Goal: Task Accomplishment & Management: Use online tool/utility

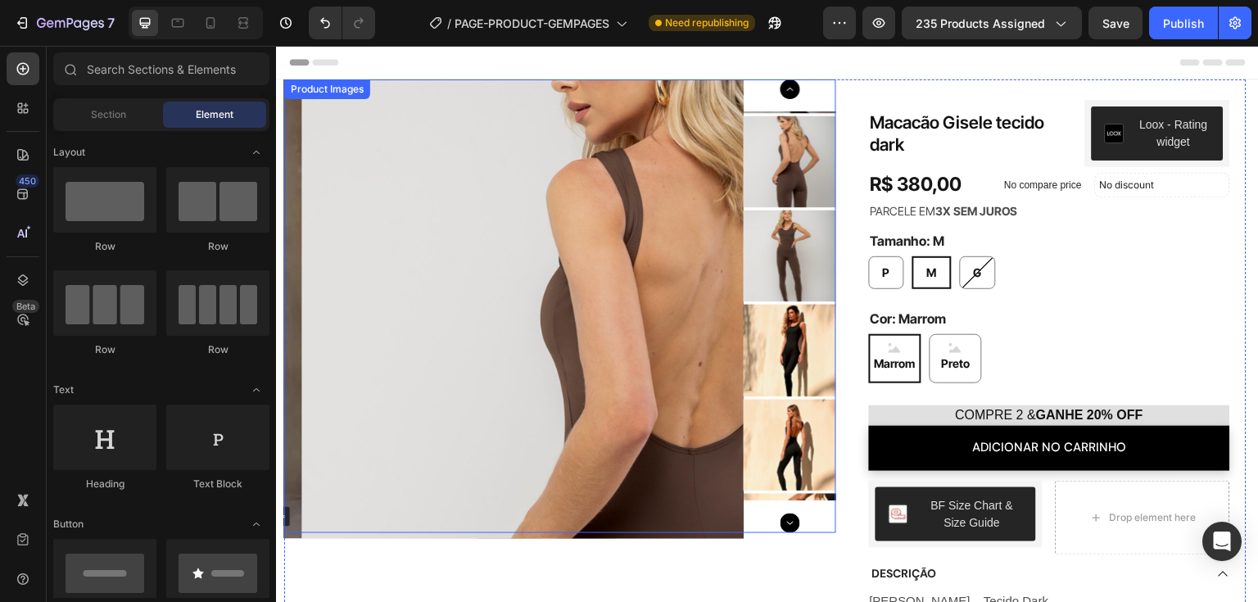
click at [391, 174] on img at bounding box center [531, 308] width 459 height 459
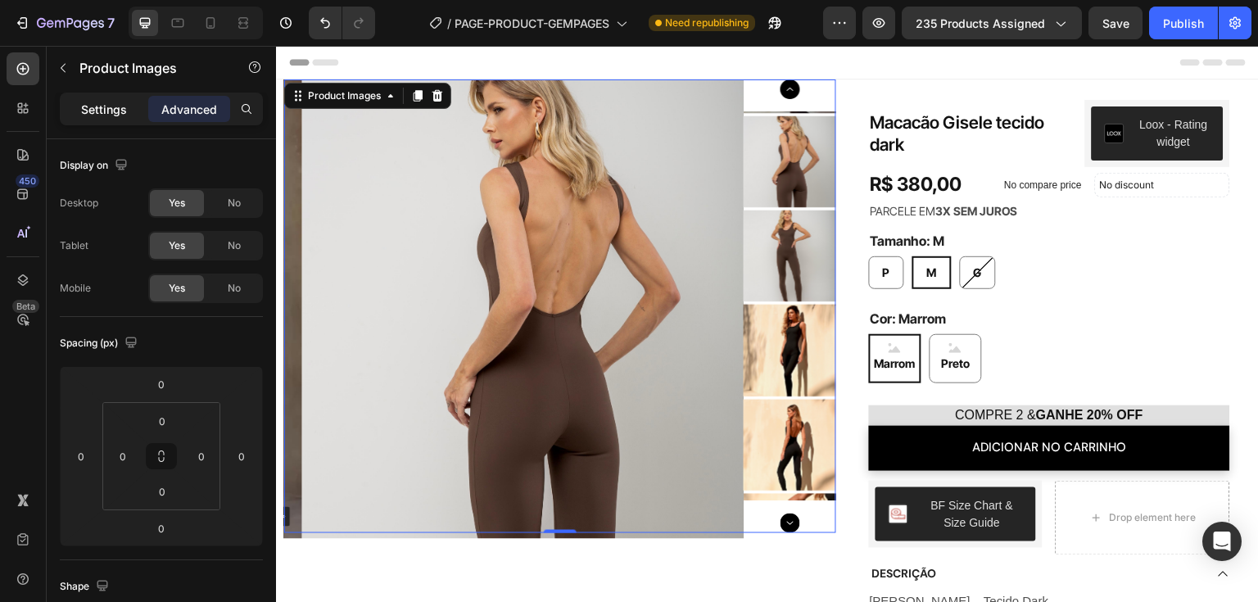
click at [102, 108] on p "Settings" at bounding box center [104, 109] width 46 height 17
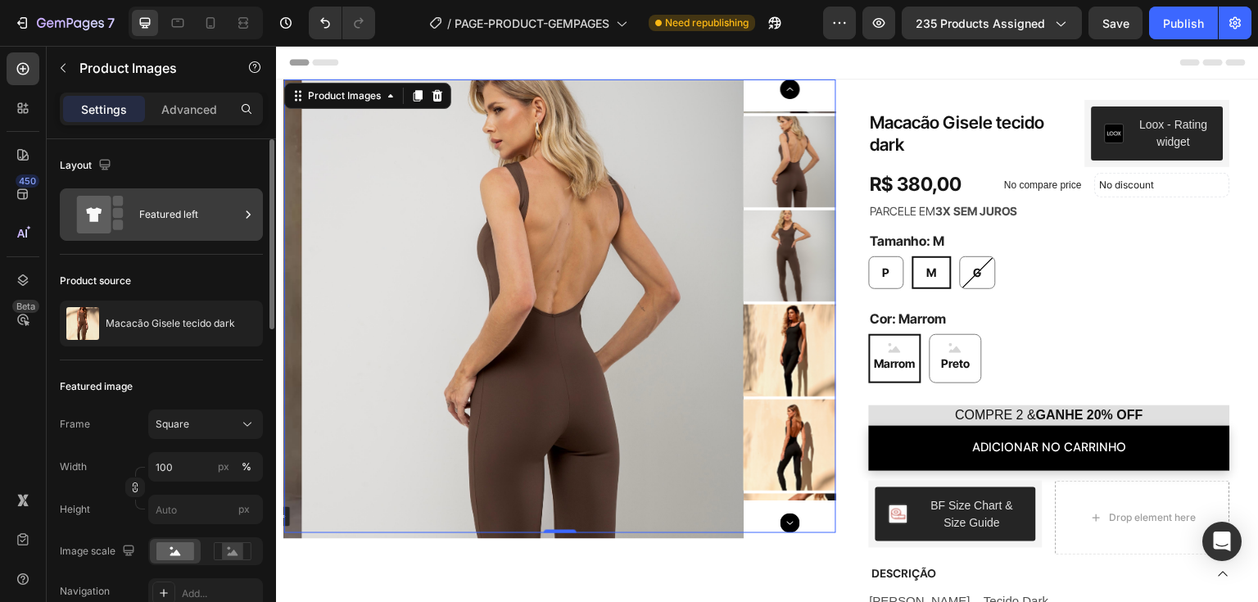
click at [118, 203] on rect at bounding box center [118, 201] width 11 height 11
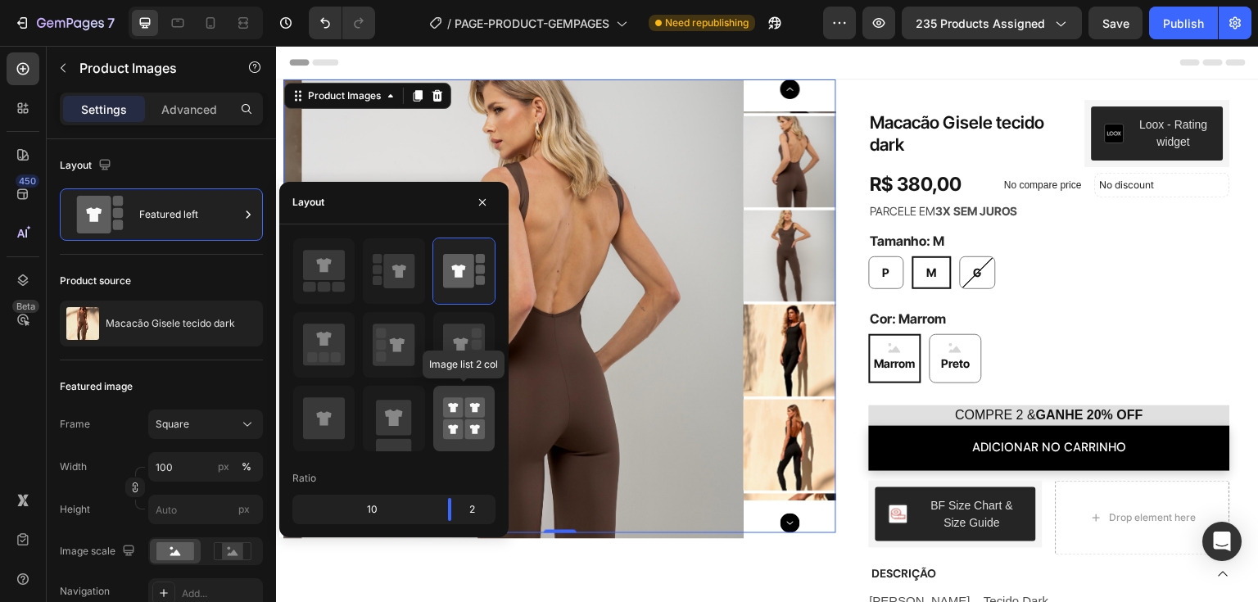
click at [465, 422] on rect at bounding box center [474, 429] width 20 height 20
type input "50"
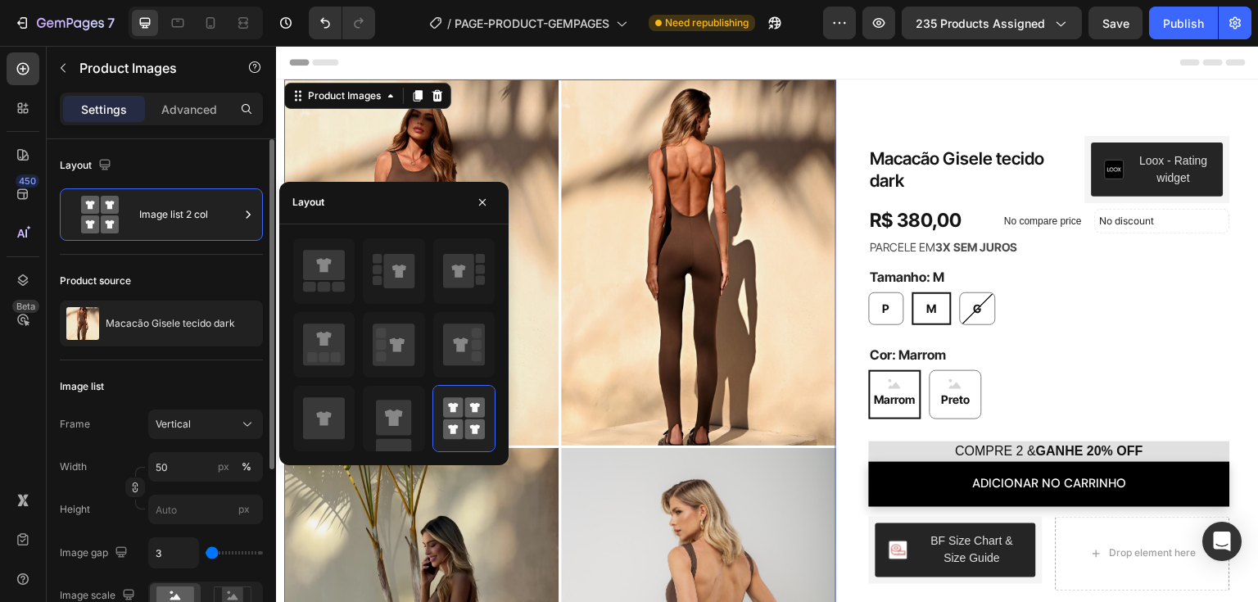
click at [220, 157] on div "Layout" at bounding box center [161, 165] width 203 height 26
click at [1176, 31] on div "Publish" at bounding box center [1183, 23] width 41 height 17
